Goal: Download file/media

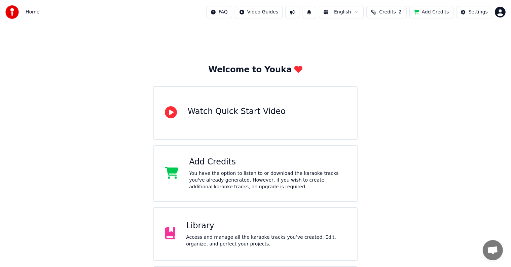
click at [198, 229] on div "Library" at bounding box center [266, 226] width 160 height 11
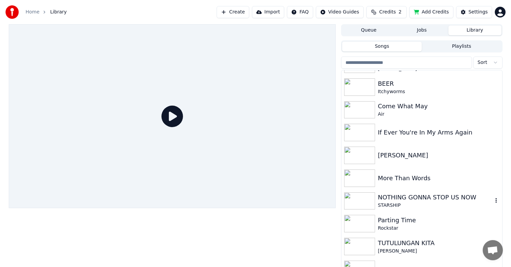
scroll to position [97, 0]
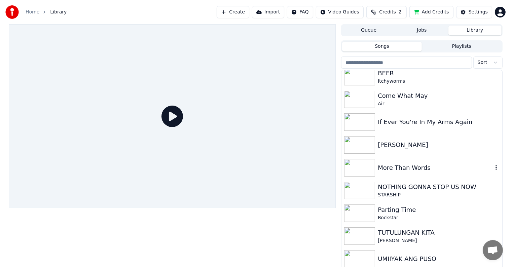
click at [399, 169] on div "More Than Words" at bounding box center [435, 167] width 115 height 9
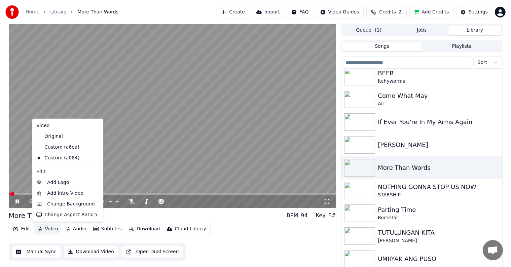
click at [48, 229] on button "Video" at bounding box center [47, 229] width 27 height 9
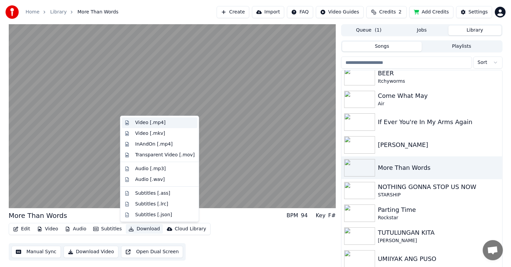
click at [137, 124] on div "Video [.mp4]" at bounding box center [150, 123] width 30 height 7
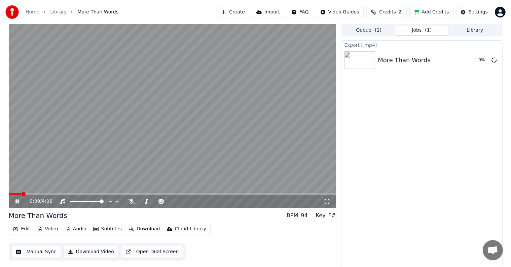
click at [16, 200] on icon at bounding box center [16, 202] width 3 height 4
click at [16, 199] on icon at bounding box center [22, 201] width 16 height 5
click at [17, 201] on icon at bounding box center [22, 201] width 16 height 5
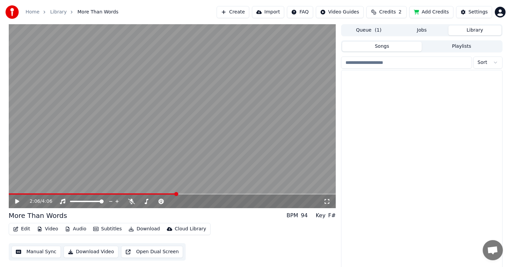
click at [478, 28] on button "Library" at bounding box center [475, 31] width 53 height 10
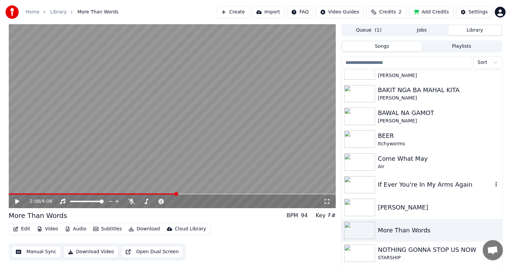
scroll to position [67, 0]
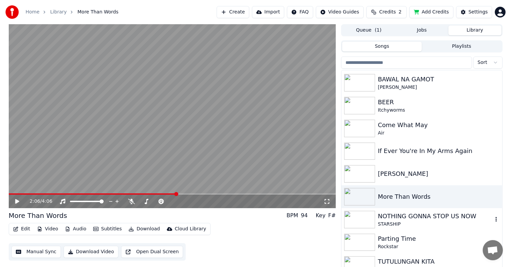
click at [401, 220] on div "NOTHING GONNA STOP US NOW" at bounding box center [435, 216] width 115 height 9
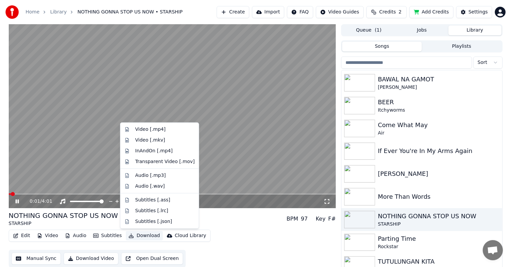
click at [135, 235] on button "Download" at bounding box center [144, 235] width 37 height 9
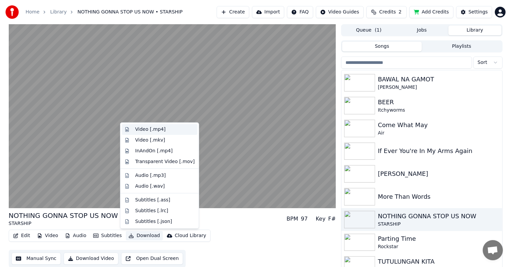
click at [154, 130] on div "Video [.mp4]" at bounding box center [150, 129] width 30 height 7
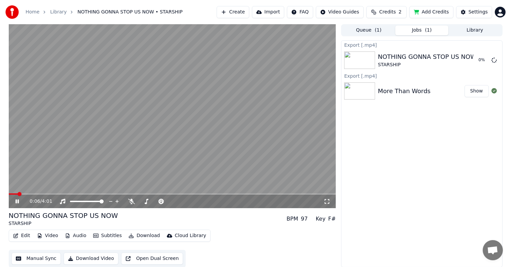
click at [17, 203] on icon at bounding box center [22, 201] width 16 height 5
